Goal: Transaction & Acquisition: Purchase product/service

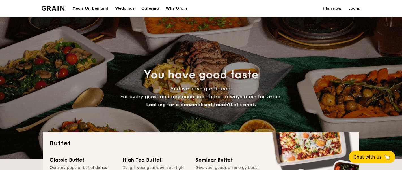
select select
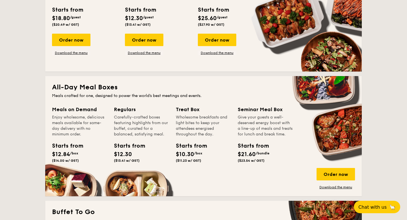
scroll to position [210, 0]
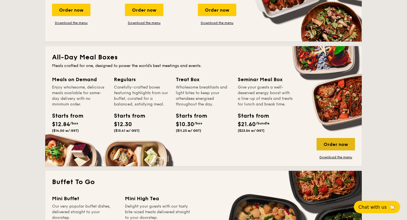
click at [326, 148] on div "Order now" at bounding box center [335, 144] width 38 height 12
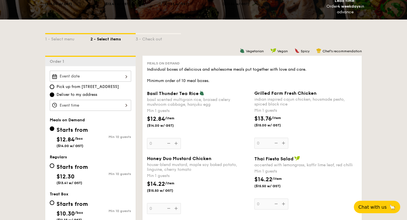
scroll to position [105, 0]
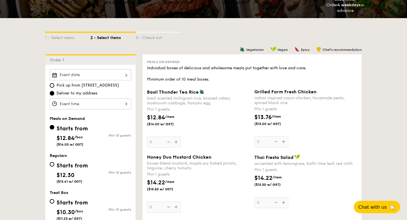
click at [58, 166] on div "Starts from" at bounding box center [72, 165] width 31 height 8
click at [54, 166] on input "Starts from $12.30 ($13.41 w/ GST) Min 10 guests" at bounding box center [52, 164] width 5 height 5
radio input "true"
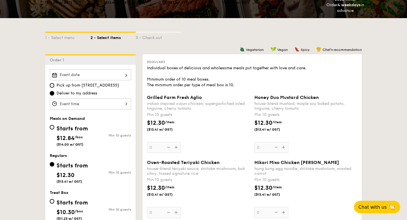
click at [99, 73] on div at bounding box center [90, 74] width 81 height 11
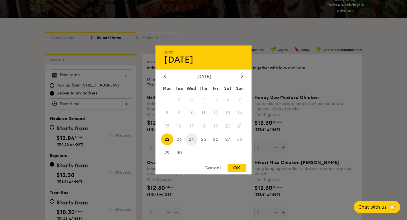
click at [191, 137] on span "24" at bounding box center [191, 139] width 12 height 12
click at [241, 168] on div "OK" at bounding box center [236, 168] width 18 height 8
type input "[DATE]"
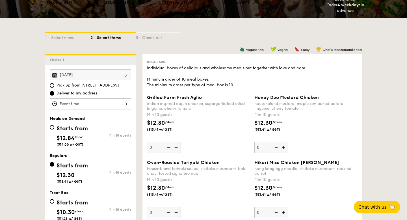
click at [91, 102] on div at bounding box center [90, 103] width 81 height 11
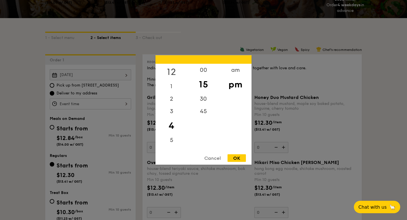
click at [172, 74] on div "12" at bounding box center [171, 72] width 32 height 16
click at [203, 111] on div "45" at bounding box center [203, 113] width 32 height 16
click at [237, 157] on div "OK" at bounding box center [236, 158] width 18 height 8
type input "12:45PM"
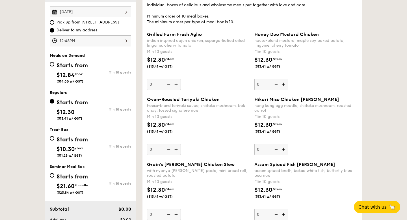
scroll to position [170, 0]
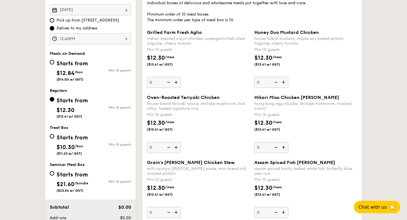
click at [173, 82] on img at bounding box center [176, 82] width 8 height 11
click at [173, 82] on input "0" at bounding box center [164, 82] width 34 height 11
click at [153, 81] on input "10" at bounding box center [164, 82] width 34 height 11
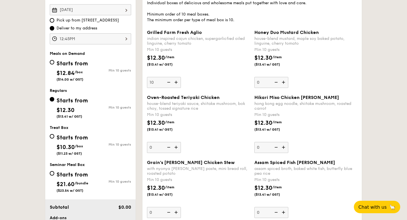
type input "3"
type input "25"
click at [187, 102] on div "house-blend teriyaki sauce, shiitake mushroom, bok choy, tossed signature rice" at bounding box center [198, 106] width 103 height 10
click at [181, 142] on input "25" at bounding box center [164, 147] width 34 height 11
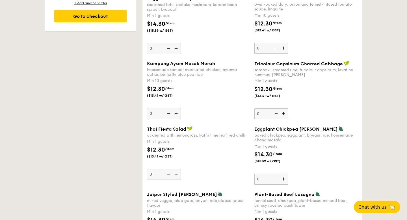
scroll to position [468, 0]
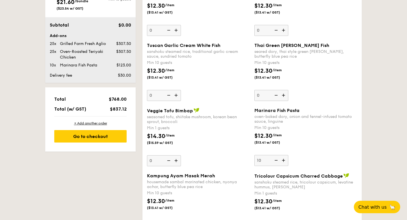
scroll to position [352, 0]
click at [275, 158] on img at bounding box center [275, 160] width 8 height 11
click at [275, 158] on input "10" at bounding box center [271, 160] width 34 height 11
type input "0"
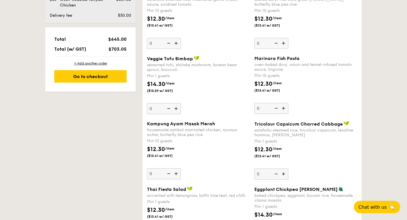
scroll to position [424, 0]
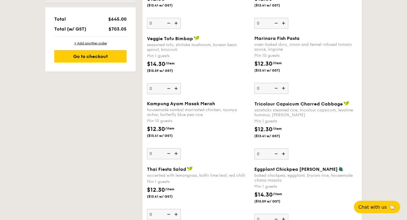
click at [283, 155] on img at bounding box center [284, 153] width 8 height 11
click at [283, 155] on input "0" at bounding box center [271, 153] width 34 height 11
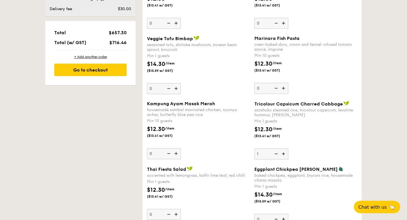
click at [283, 155] on img at bounding box center [284, 153] width 8 height 11
click at [283, 155] on input "1" at bounding box center [271, 153] width 34 height 11
click at [283, 155] on img at bounding box center [284, 153] width 8 height 11
click at [283, 155] on input "2" at bounding box center [271, 153] width 34 height 11
type input "3"
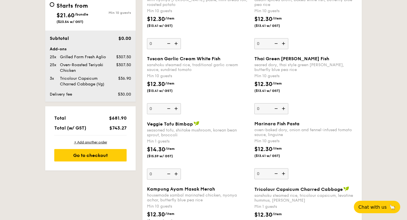
scroll to position [350, 0]
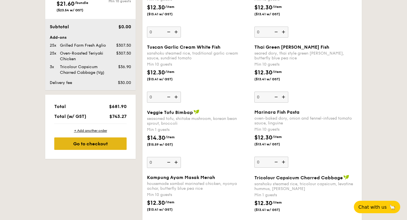
click at [102, 145] on div "Go to checkout" at bounding box center [90, 143] width 72 height 12
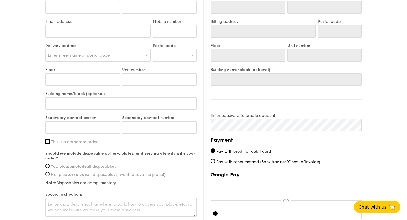
scroll to position [257, 0]
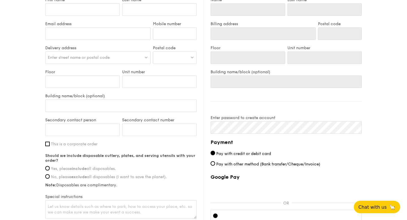
click at [71, 60] on div "Enter street name or postal code" at bounding box center [97, 57] width 105 height 12
type input "529906"
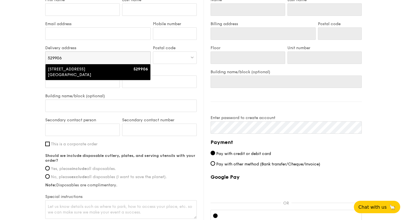
click at [71, 73] on div "[STREET_ADDRESS][GEOGRAPHIC_DATA]" at bounding box center [85, 71] width 75 height 11
type input "[GEOGRAPHIC_DATA], [STREET_ADDRESS]"
type input "529906"
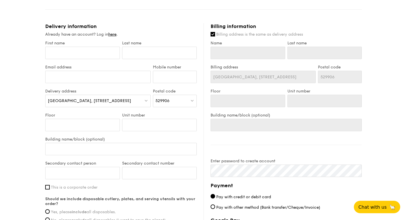
scroll to position [208, 0]
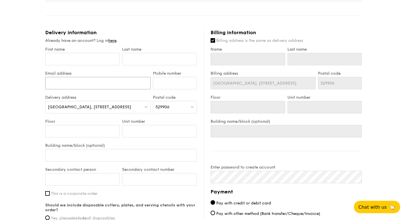
click at [84, 80] on input "Email address" at bounding box center [97, 83] width 105 height 12
paste input "[EMAIL_ADDRESS][PERSON_NAME][PERSON_NAME][DOMAIN_NAME]"
type input "[EMAIL_ADDRESS][PERSON_NAME][PERSON_NAME][DOMAIN_NAME]"
click at [178, 86] on input "Mobile number" at bounding box center [175, 83] width 44 height 12
paste input "96548749"
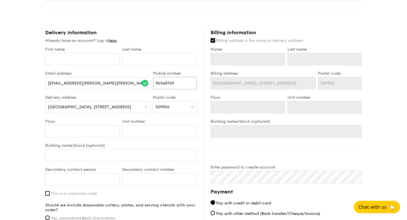
type input "96548749"
click at [147, 59] on input "text" at bounding box center [159, 59] width 75 height 12
paste input "[PERSON_NAME]"
type input "[PERSON_NAME]"
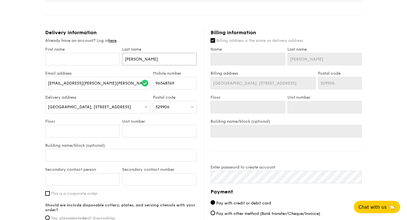
type input "[PERSON_NAME]"
click at [71, 52] on div "First name" at bounding box center [82, 59] width 77 height 24
click at [71, 61] on input "First name" at bounding box center [82, 59] width 75 height 12
paste input "Thamil"
type input "Thamil"
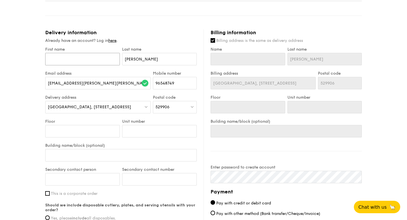
type input "Thamil"
click at [155, 40] on div "Already have an account? Log in here ." at bounding box center [120, 41] width 151 height 6
click at [211, 39] on input "Billing address is the same as delivery address" at bounding box center [213, 40] width 5 height 5
checkbox input "false"
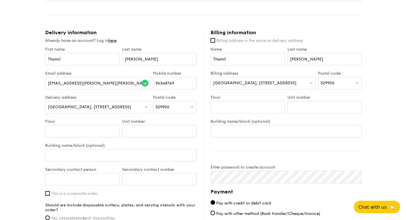
click at [237, 81] on span "[GEOGRAPHIC_DATA], [STREET_ADDRESS]" at bounding box center [254, 83] width 83 height 5
click at [237, 81] on input "search" at bounding box center [263, 83] width 105 height 12
type input "049145"
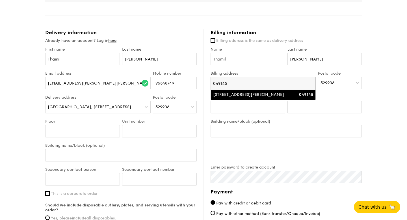
click at [237, 94] on div "[STREET_ADDRESS][PERSON_NAME]" at bounding box center [250, 95] width 75 height 6
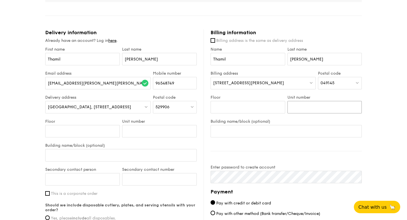
click at [307, 105] on input "Unit number" at bounding box center [324, 107] width 75 height 12
paste input "#20-01"
type input "#20-01"
click at [242, 107] on input "Floor" at bounding box center [248, 107] width 75 height 12
type input "20"
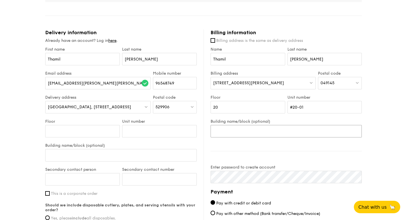
click at [237, 126] on input "Building name/block (optional)" at bounding box center [286, 131] width 151 height 12
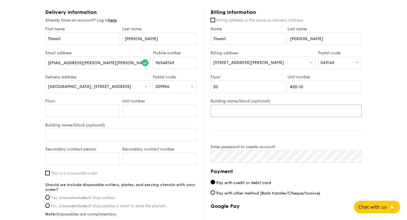
scroll to position [229, 0]
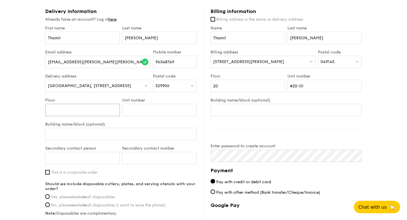
click at [97, 114] on input "Floor" at bounding box center [82, 110] width 75 height 12
type input "Level 3"
click at [18, 115] on div "1 - Select menu 2 - Select items 3 - Check out Regulars Serving time: [DATE] 12…" at bounding box center [203, 39] width 407 height 537
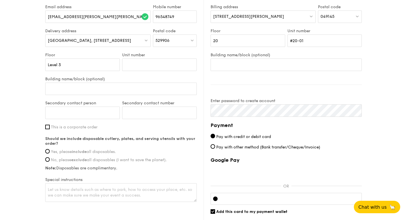
click at [49, 127] on input "This is a corporate order" at bounding box center [47, 127] width 5 height 5
checkbox input "true"
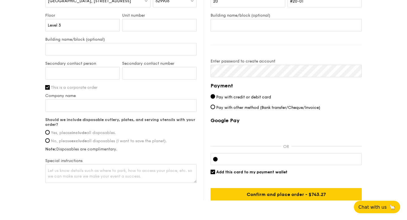
scroll to position [319, 0]
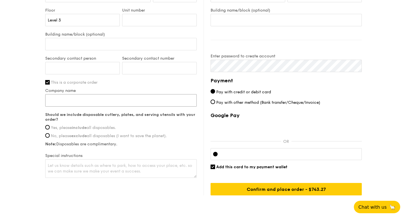
click at [80, 100] on input "Company name" at bounding box center [120, 100] width 151 height 12
click at [94, 101] on input "Company name" at bounding box center [120, 100] width 151 height 12
paste input "Stryker Singapore Pte. Ltd."
type input "Stryker Singapore Pte. Ltd."
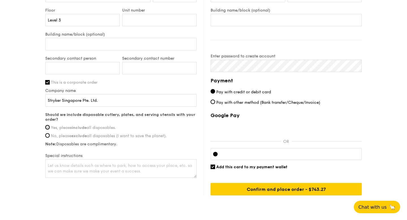
click at [45, 126] on input "Yes, please include all disposables." at bounding box center [47, 127] width 5 height 5
radio input "true"
click at [97, 164] on textarea at bounding box center [120, 168] width 151 height 19
paste textarea "The exact location is: CGH Breast clinic tutorial room, [GEOGRAPHIC_DATA], Leve…"
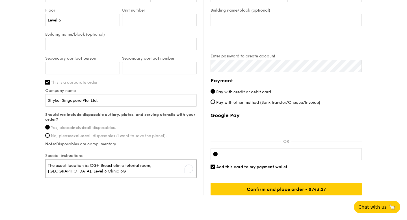
type textarea "The exact location is: CGH Breast clinic tutorial room, [GEOGRAPHIC_DATA], Leve…"
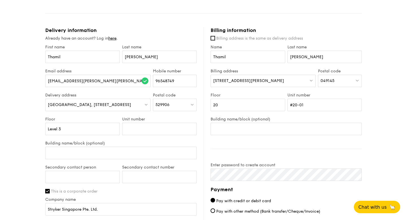
scroll to position [210, 0]
click at [240, 60] on input "Thamil" at bounding box center [248, 57] width 75 height 12
type input "Thamilselvi"
click at [317, 56] on input "[PERSON_NAME]" at bounding box center [324, 57] width 75 height 12
click at [390, 40] on div "1 - Select menu 2 - Select items 3 - Check out Regulars Serving time: [DATE] 12…" at bounding box center [203, 58] width 407 height 537
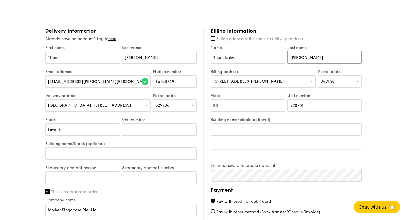
click at [314, 57] on input "[PERSON_NAME]" at bounding box center [324, 57] width 75 height 12
type input "[PERSON_NAME]"
click at [402, 45] on div "1 - Select menu 2 - Select items 3 - Check out Regulars Serving time: [DATE] 12…" at bounding box center [203, 58] width 407 height 537
click at [382, 52] on div "1 - Select menu 2 - Select items 3 - Check out Regulars Serving time: [DATE] 12…" at bounding box center [203, 58] width 407 height 537
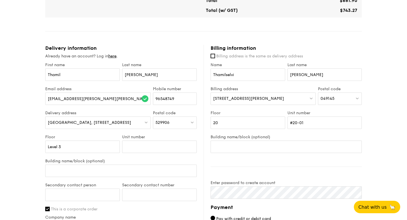
scroll to position [196, 0]
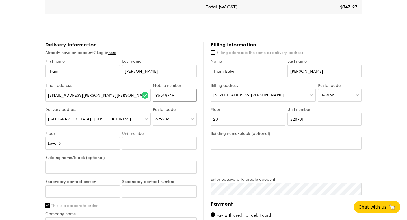
click at [162, 93] on input "96548749" at bounding box center [175, 95] width 44 height 12
click at [160, 169] on input "Secondary contact number" at bounding box center [159, 191] width 75 height 12
paste input "96548749"
type input "96548749"
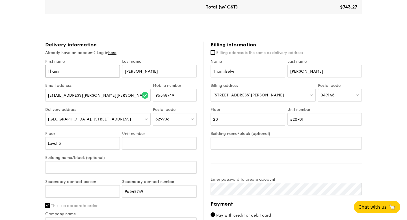
click at [78, 70] on input "Thamil" at bounding box center [82, 71] width 75 height 12
type input "Shreya"
type input "[PERSON_NAME]"
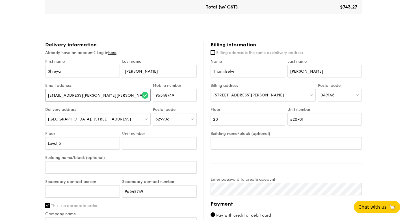
click at [68, 97] on input "[EMAIL_ADDRESS][PERSON_NAME][PERSON_NAME][DOMAIN_NAME]" at bounding box center [97, 95] width 105 height 12
click at [74, 96] on input "[EMAIL_ADDRESS][PERSON_NAME][PERSON_NAME][DOMAIN_NAME]" at bounding box center [97, 95] width 105 height 12
drag, startPoint x: 74, startPoint y: 96, endPoint x: 29, endPoint y: 96, distance: 44.9
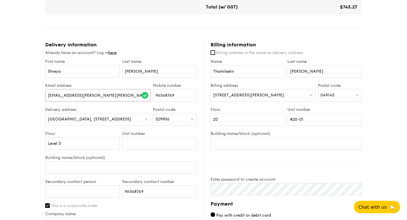
click at [29, 96] on div "1 - Select menu 2 - Select items 3 - Check out Regulars Serving time: [DATE] 12…" at bounding box center [203, 72] width 407 height 537
type input "[EMAIL_ADDRESS][PERSON_NAME][PERSON_NAME][DOMAIN_NAME]"
click at [0, 94] on div "1 - Select menu 2 - Select items 3 - Check out Regulars Serving time: [DATE] 12…" at bounding box center [203, 72] width 407 height 537
click at [170, 94] on input "96548749" at bounding box center [175, 95] width 44 height 12
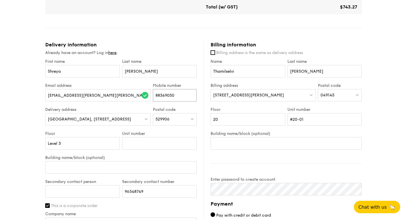
type input "88349050"
click at [28, 131] on div "1 - Select menu 2 - Select items 3 - Check out Regulars Serving time: [DATE] 12…" at bounding box center [203, 72] width 407 height 537
click at [89, 164] on input "Building name/block (optional)" at bounding box center [120, 167] width 151 height 12
click at [85, 169] on input "Secondary contact person" at bounding box center [82, 191] width 75 height 12
type input "[PERSON_NAME]"
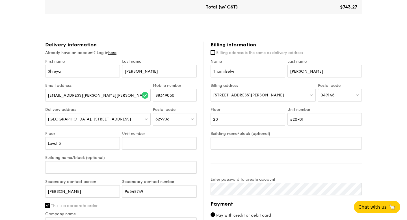
click at [24, 169] on div "1 - Select menu 2 - Select items 3 - Check out Regulars Serving time: [DATE] 12…" at bounding box center [203, 72] width 407 height 537
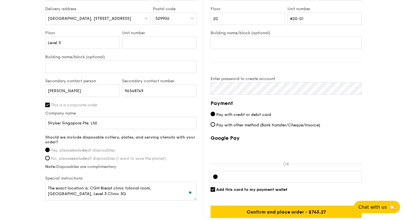
scroll to position [307, 0]
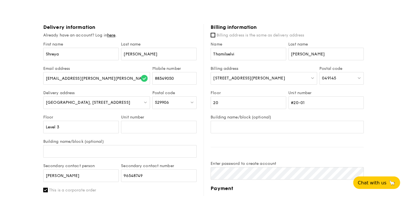
scroll to position [236, 0]
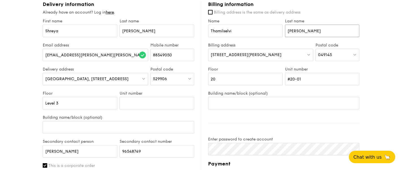
click at [323, 32] on input "[PERSON_NAME]" at bounding box center [322, 31] width 75 height 12
type input "[PERSON_NAME]"
click at [261, 29] on input "Thamilselvi" at bounding box center [245, 31] width 75 height 12
type input "[PERSON_NAME]"
click at [298, 29] on input "[PERSON_NAME]" at bounding box center [322, 31] width 75 height 12
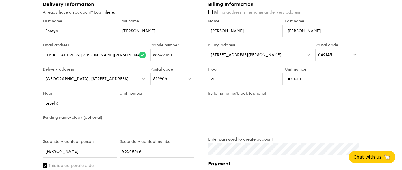
click at [298, 29] on input "[PERSON_NAME]" at bounding box center [322, 31] width 75 height 12
type input "Stryker"
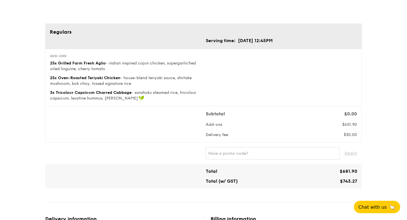
scroll to position [23, 0]
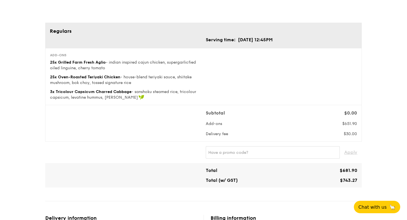
click at [151, 67] on div "25x Grilled Farm Fresh Aglio - indian inspired cajun chicken, supergarlicfied o…" at bounding box center [125, 65] width 151 height 11
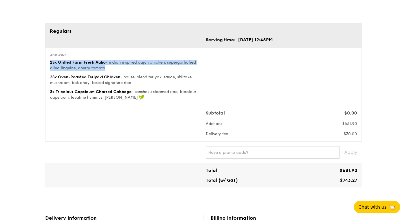
click at [128, 65] on div "25x Grilled Farm Fresh Aglio - indian inspired cajun chicken, supergarlicfied o…" at bounding box center [125, 65] width 151 height 11
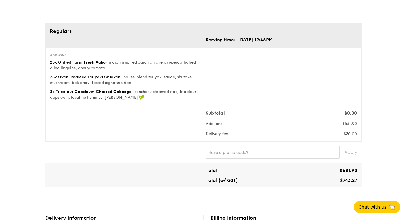
click at [128, 65] on div "25x Grilled Farm Fresh Aglio - indian inspired cajun chicken, supergarlicfied o…" at bounding box center [125, 65] width 151 height 11
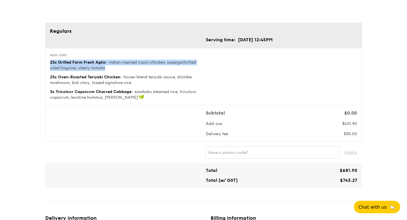
click at [128, 65] on div "25x Grilled Farm Fresh Aglio - indian inspired cajun chicken, supergarlicfied o…" at bounding box center [125, 65] width 151 height 11
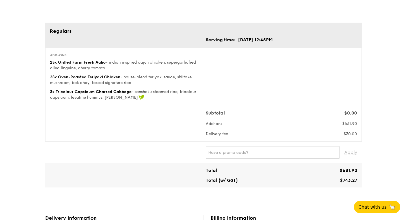
click at [128, 65] on div "25x Grilled Farm Fresh Aglio - indian inspired cajun chicken, supergarlicfied o…" at bounding box center [125, 65] width 151 height 11
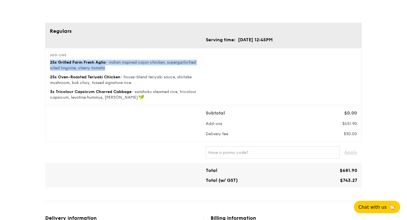
click at [128, 81] on span "- house-blend teriyaki sauce, shiitake mushroom, bok choy, tossed signature rice" at bounding box center [121, 80] width 142 height 10
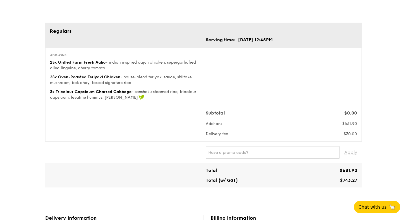
click at [128, 81] on span "- house-blend teriyaki sauce, shiitake mushroom, bok choy, tossed signature rice" at bounding box center [121, 80] width 142 height 10
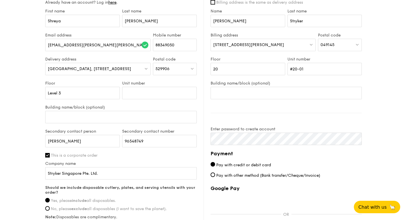
scroll to position [247, 0]
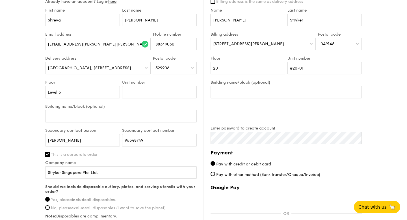
click at [238, 21] on input "[PERSON_NAME]" at bounding box center [248, 20] width 75 height 12
type input "Thamilselvi"
click at [290, 19] on input "Stryker" at bounding box center [324, 20] width 75 height 12
paste input "[PERSON_NAME]"
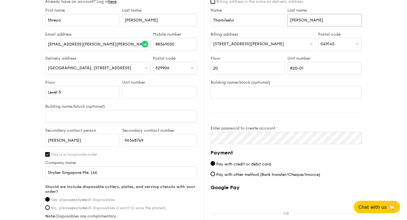
type input "[PERSON_NAME]"
click at [396, 40] on div "1 - Select menu 2 - Select items 3 - Check out Regulars Serving time: [DATE] 12…" at bounding box center [203, 21] width 407 height 537
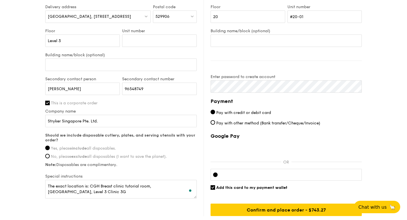
scroll to position [299, 0]
drag, startPoint x: 84, startPoint y: 191, endPoint x: 63, endPoint y: 191, distance: 21.2
click at [63, 169] on textarea "The exact location is: CGH Breast clinic tutorial room, [GEOGRAPHIC_DATA], Leve…" at bounding box center [120, 188] width 151 height 19
click at [153, 40] on input "Unit number" at bounding box center [159, 40] width 75 height 12
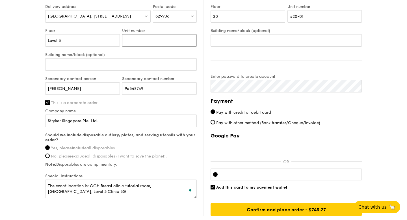
paste input "Clinic 3G"
type input "Clinic 3G"
drag, startPoint x: 90, startPoint y: 184, endPoint x: 149, endPoint y: 185, distance: 59.1
click at [149, 169] on textarea "The exact location is: CGH Breast clinic tutorial room, [GEOGRAPHIC_DATA], Leve…" at bounding box center [120, 188] width 151 height 19
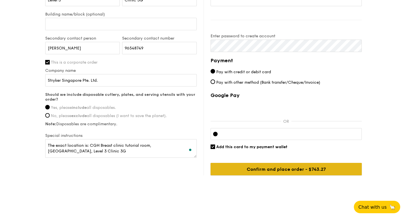
click at [259, 169] on input "Confirm and place order - $743.27" at bounding box center [286, 169] width 151 height 12
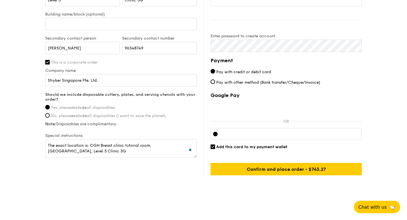
click at [168, 169] on div "Delivery information Already have an account? Log in here . First name [PERSON_…" at bounding box center [203, 36] width 316 height 277
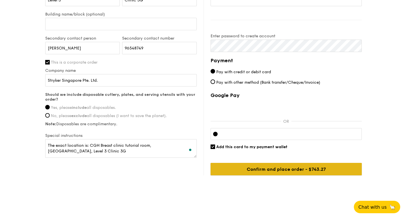
click at [262, 169] on input "Confirm and place order - $743.27" at bounding box center [286, 169] width 151 height 12
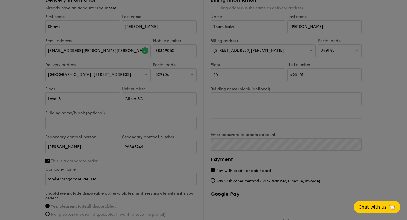
scroll to position [240, 0]
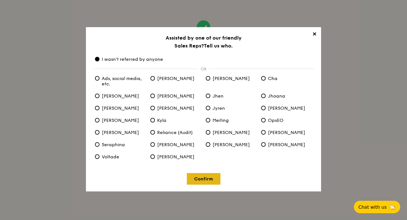
click at [203, 169] on link "Confirm" at bounding box center [204, 179] width 34 height 12
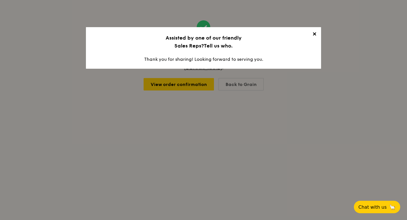
click at [315, 32] on span "✕" at bounding box center [314, 35] width 8 height 8
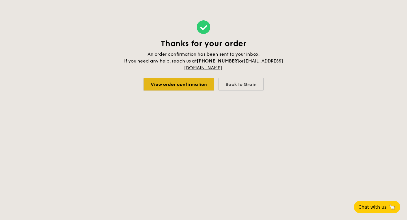
click at [184, 81] on link "View order confirmation" at bounding box center [179, 84] width 70 height 12
click at [191, 55] on span "An order confirmation has been sent to your inbox. If you need any help, reach …" at bounding box center [203, 60] width 159 height 19
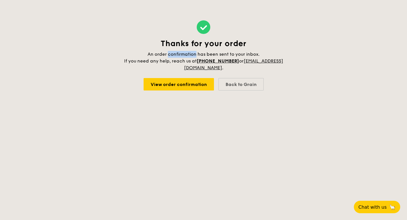
click at [191, 55] on span "An order confirmation has been sent to your inbox. If you need any help, reach …" at bounding box center [203, 60] width 159 height 19
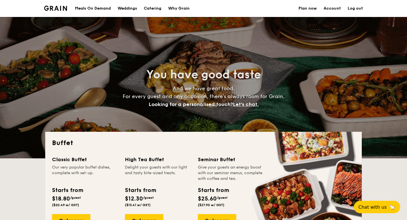
select select
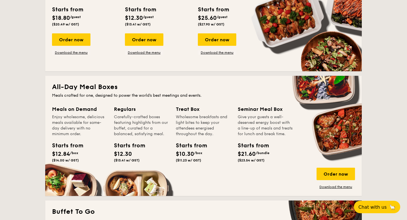
scroll to position [194, 0]
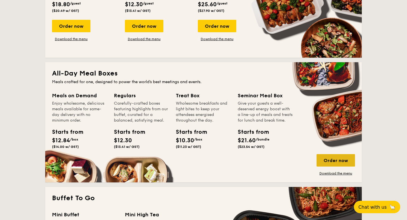
click at [352, 157] on div "Order now" at bounding box center [335, 160] width 38 height 12
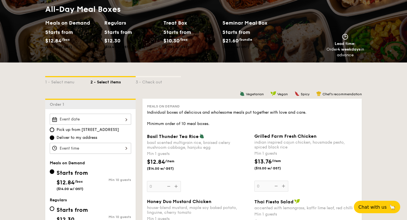
scroll to position [72, 0]
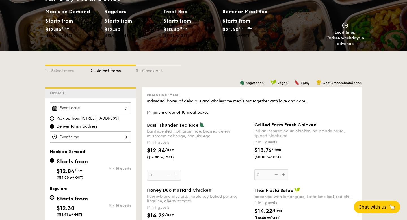
click at [53, 196] on input "Starts from $12.30 ($13.41 w/ GST) Min 10 guests" at bounding box center [52, 197] width 5 height 5
radio input "true"
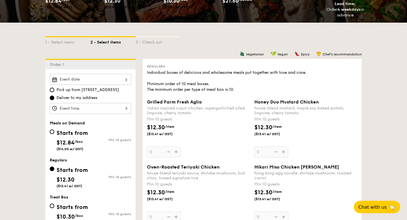
click at [177, 153] on div "Grilled Farm Fresh Aglio indian inspired cajun chicken, supergarlicfied oiled l…" at bounding box center [198, 128] width 103 height 58
click at [177, 153] on input "0" at bounding box center [164, 151] width 34 height 11
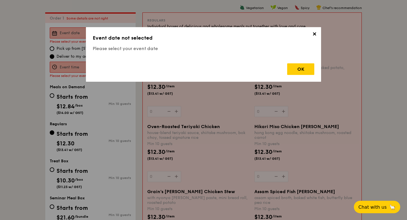
scroll to position [151, 0]
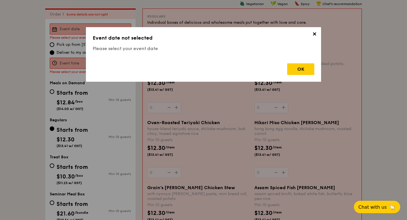
click at [318, 32] on span "✕" at bounding box center [314, 35] width 8 height 8
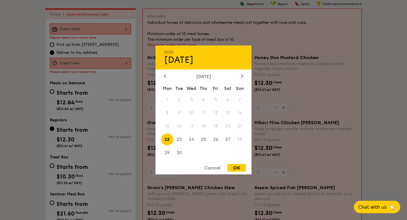
click at [104, 29] on div "2025 Sep 22 September 2025 Mon Tue Wed Thu Fri Sat Sun 1 2 3 4 5 6 7 8 9 10 11 …" at bounding box center [90, 28] width 81 height 11
click at [203, 116] on span "11" at bounding box center [204, 113] width 12 height 12
click at [208, 142] on span "25" at bounding box center [204, 139] width 12 height 12
click at [236, 170] on div "OK" at bounding box center [236, 168] width 18 height 8
type input "Sep 25, 2025"
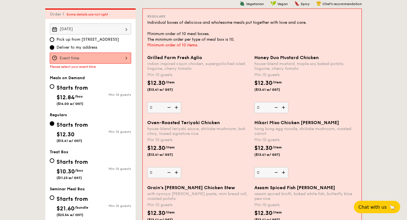
click at [98, 60] on div at bounding box center [90, 58] width 81 height 11
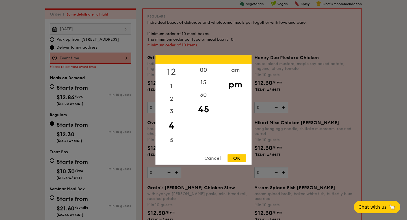
click at [172, 80] on div "12" at bounding box center [171, 72] width 32 height 16
click at [234, 158] on div "OK" at bounding box center [236, 158] width 18 height 8
type input "12:45PM"
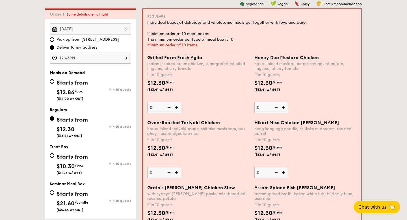
click at [178, 109] on img at bounding box center [177, 107] width 8 height 11
click at [178, 109] on input "0" at bounding box center [164, 107] width 34 height 11
type input "10"
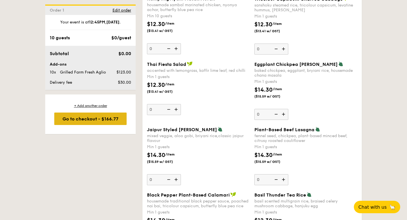
scroll to position [504, 0]
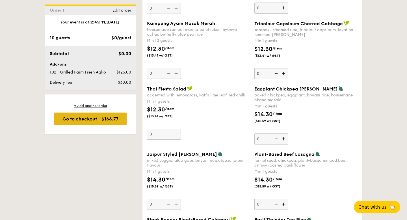
click at [108, 115] on div "Go to checkout - $166.77" at bounding box center [90, 118] width 72 height 12
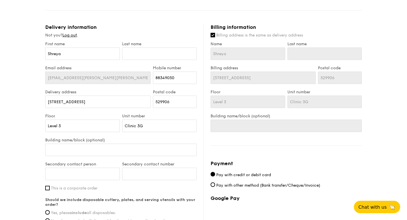
scroll to position [183, 0]
